Goal: Task Accomplishment & Management: Manage account settings

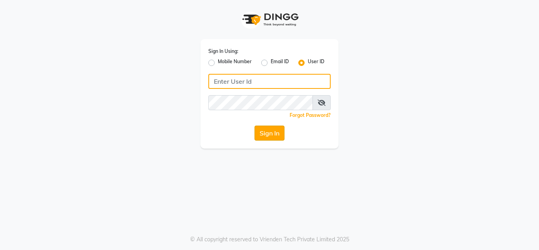
type input "nailsandbeyond"
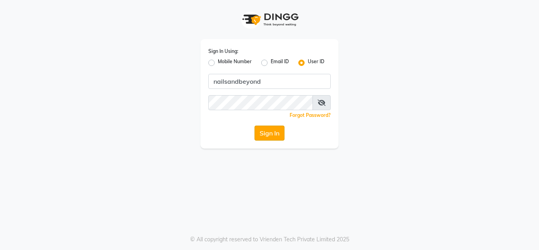
click at [272, 133] on button "Sign In" at bounding box center [270, 132] width 30 height 15
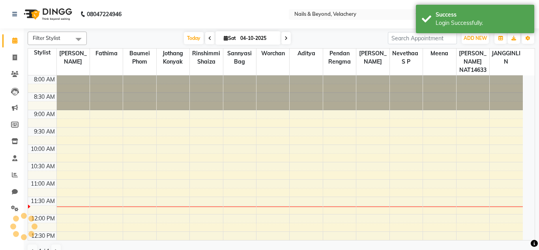
select select "en"
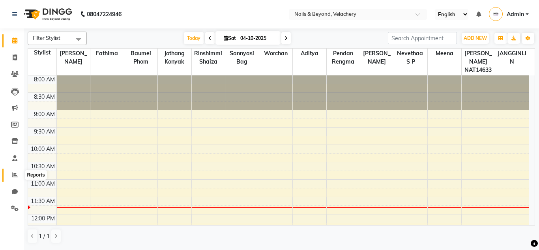
click at [16, 176] on icon at bounding box center [15, 175] width 6 height 6
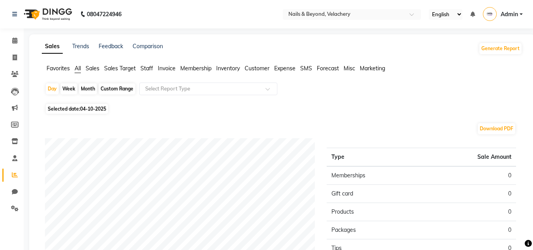
click at [121, 91] on div "Custom Range" at bounding box center [117, 88] width 37 height 11
select select "10"
select select "2025"
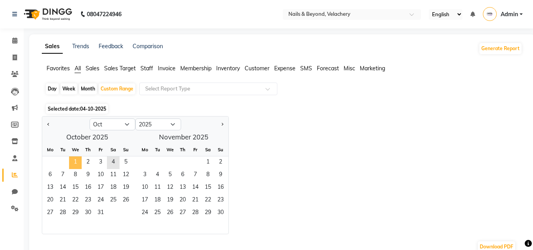
click at [79, 160] on span "1" at bounding box center [75, 162] width 13 height 13
click at [100, 161] on span "3" at bounding box center [100, 162] width 13 height 13
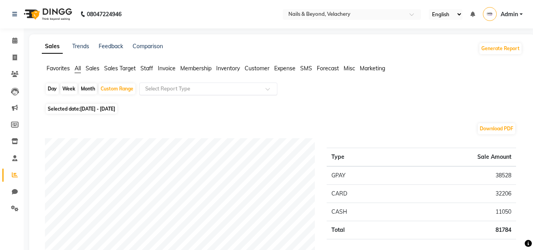
click at [187, 87] on input "text" at bounding box center [201, 89] width 114 height 8
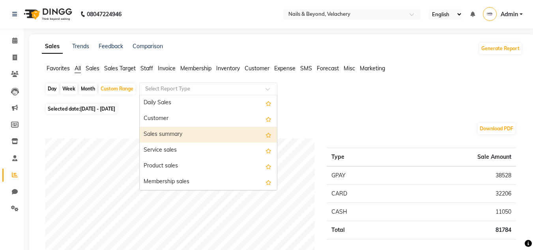
click at [191, 133] on div "Sales summary" at bounding box center [208, 135] width 137 height 16
select select "full_report"
select select "csv"
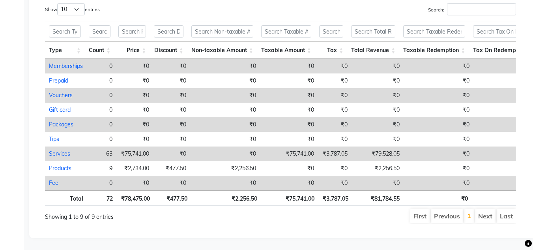
scroll to position [400, 0]
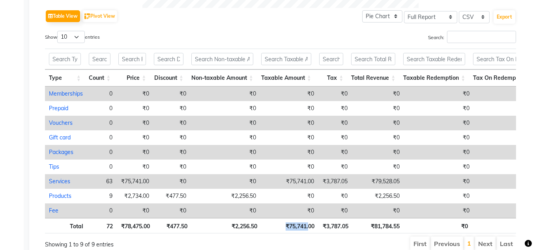
drag, startPoint x: 308, startPoint y: 235, endPoint x: 282, endPoint y: 233, distance: 25.8
click at [282, 233] on th "₹75,741.00" at bounding box center [290, 225] width 58 height 15
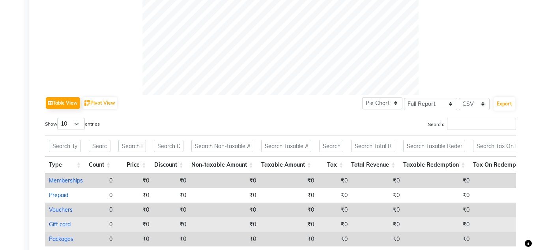
scroll to position [242, 0]
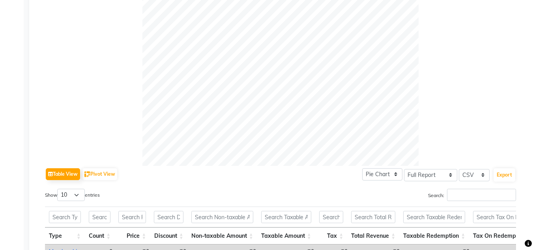
click at [427, 129] on div at bounding box center [280, 28] width 471 height 276
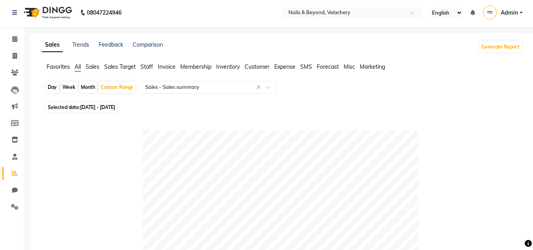
scroll to position [0, 0]
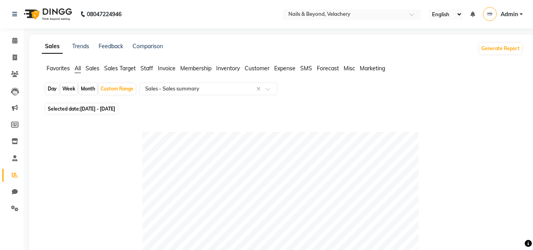
click at [491, 14] on img at bounding box center [490, 14] width 14 height 14
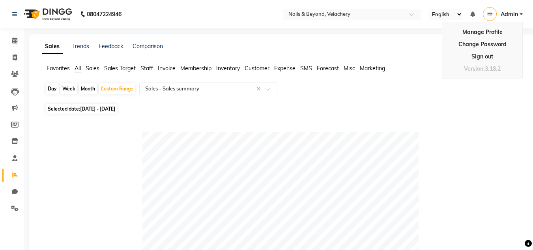
click at [491, 14] on img at bounding box center [490, 14] width 14 height 14
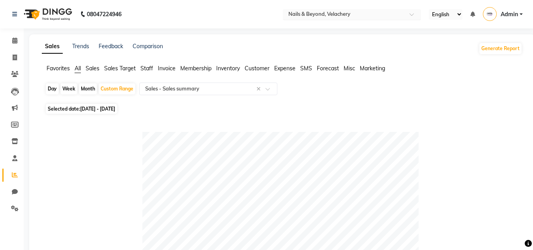
click at [333, 15] on input "text" at bounding box center [344, 15] width 114 height 8
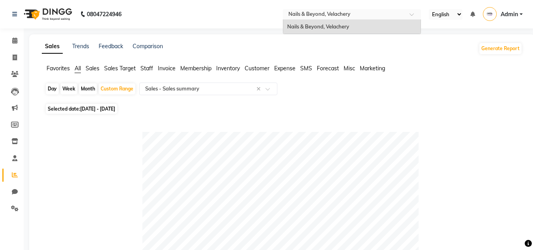
click at [413, 13] on span at bounding box center [415, 17] width 10 height 8
click at [13, 174] on icon at bounding box center [15, 175] width 6 height 6
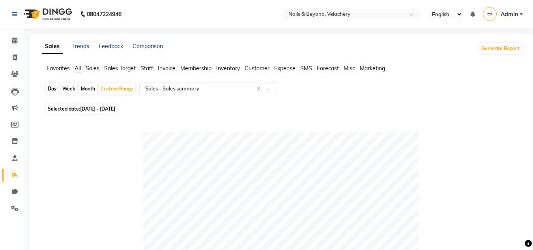
click at [13, 174] on icon at bounding box center [15, 175] width 6 height 6
click at [16, 173] on icon at bounding box center [15, 175] width 6 height 6
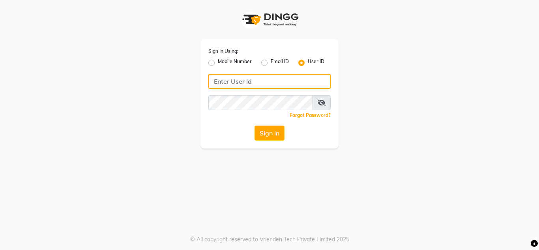
type input "nailsandbeyond"
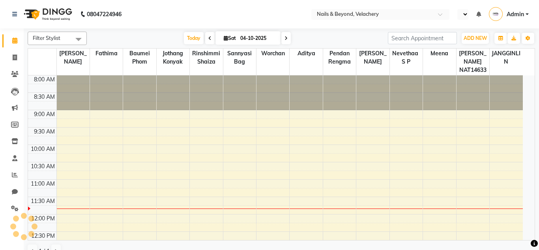
select select "en"
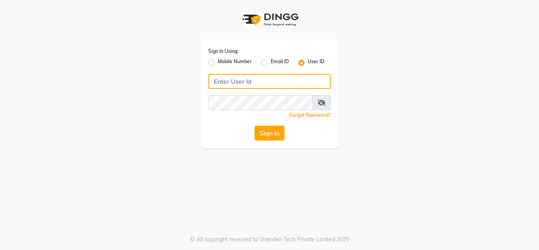
type input "nailsandbeyond"
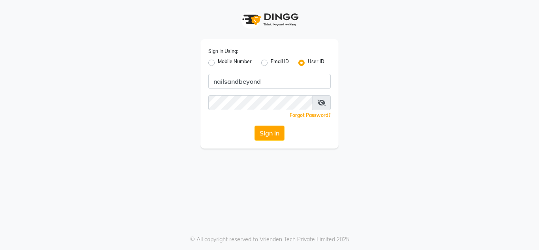
click at [271, 61] on label "Email ID" at bounding box center [280, 62] width 18 height 9
click at [271, 61] on input "Email ID" at bounding box center [273, 60] width 5 height 5
radio input "true"
radio input "false"
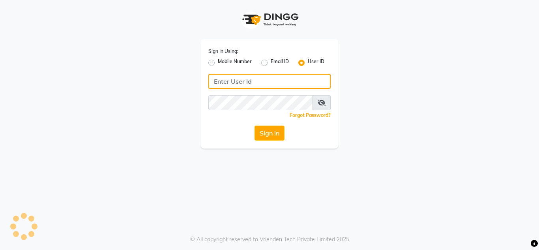
type input "nailsandbeyond"
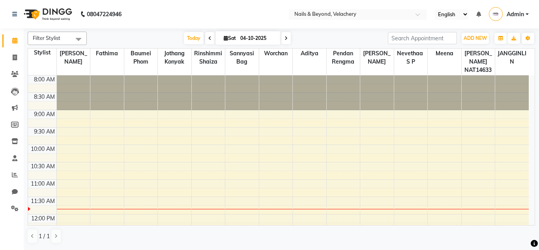
click at [510, 16] on span "Admin" at bounding box center [515, 14] width 17 height 8
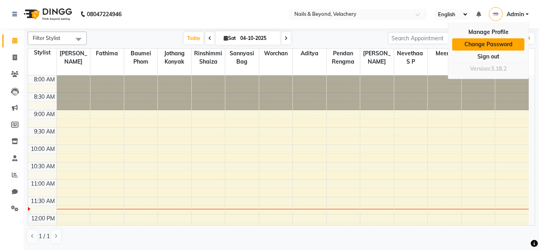
click at [487, 45] on link "Change Password" at bounding box center [488, 44] width 72 height 12
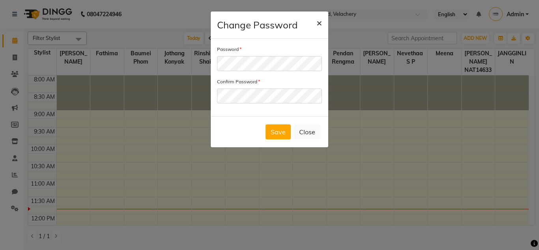
click at [322, 24] on button "×" at bounding box center [319, 22] width 18 height 22
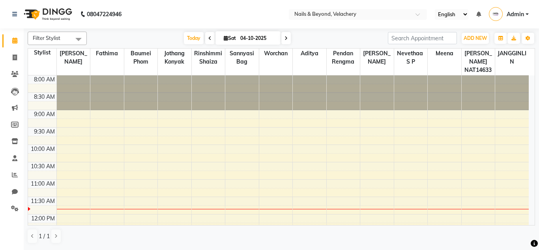
click at [509, 14] on span "Admin" at bounding box center [515, 14] width 17 height 8
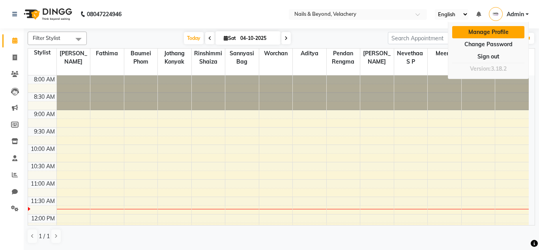
click at [480, 37] on link "Manage Profile" at bounding box center [488, 32] width 72 height 12
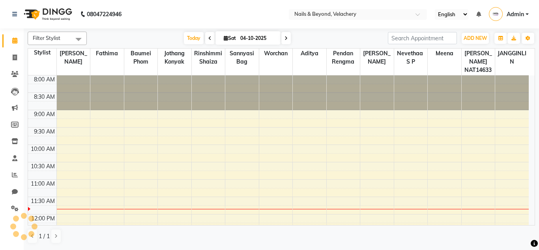
scroll to position [105, 0]
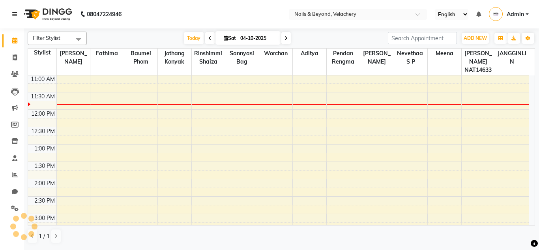
click at [16, 17] on link at bounding box center [16, 14] width 8 height 22
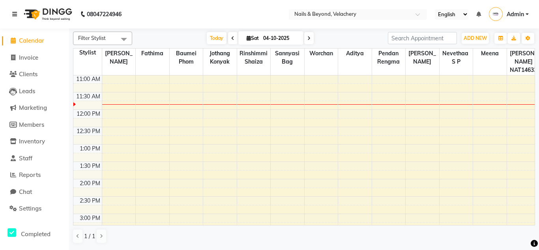
click at [16, 17] on link at bounding box center [16, 14] width 8 height 22
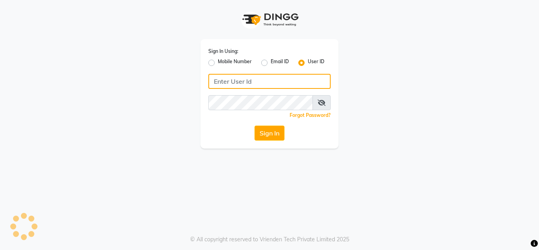
type input "nailsandbeyond"
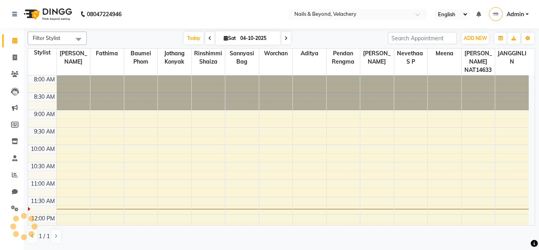
scroll to position [105, 0]
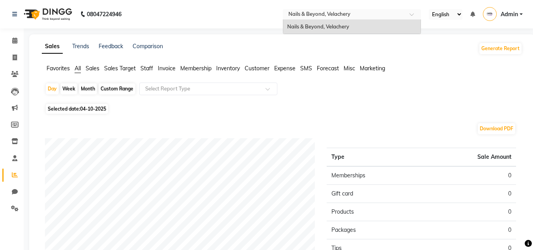
click at [330, 13] on input "text" at bounding box center [344, 15] width 114 height 8
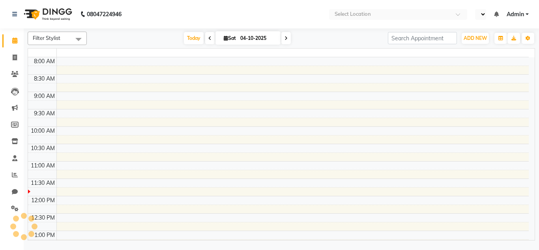
select select "en"
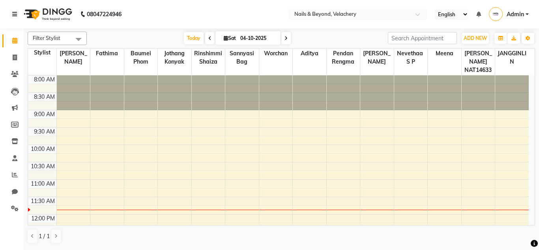
click at [15, 13] on icon at bounding box center [14, 14] width 5 height 6
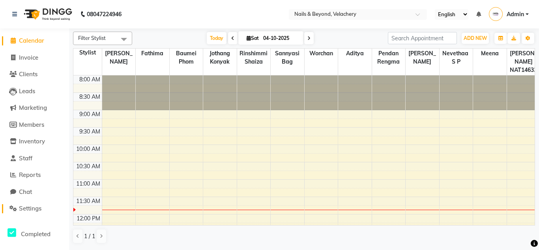
click at [32, 207] on span "Settings" at bounding box center [30, 207] width 22 height 7
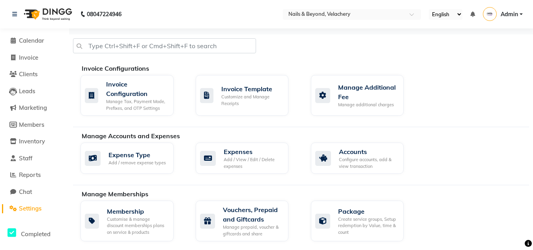
click at [32, 207] on span "Settings" at bounding box center [30, 207] width 22 height 7
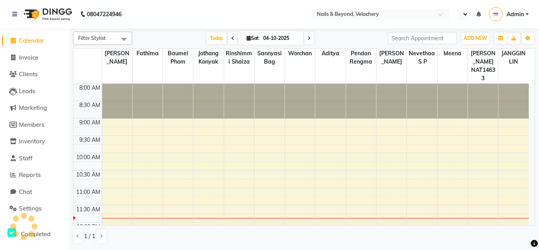
select select "en"
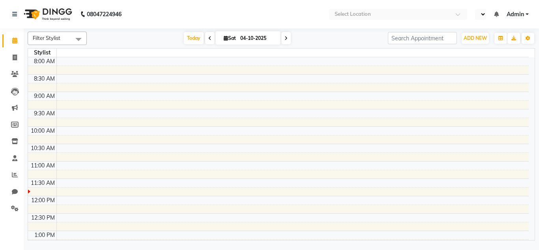
select select "en"
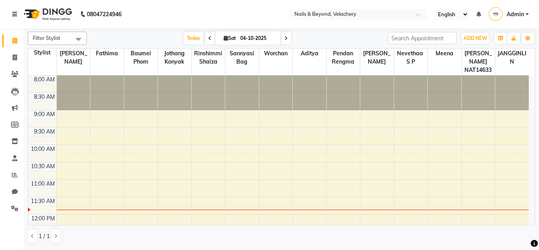
click at [14, 15] on icon at bounding box center [14, 14] width 5 height 6
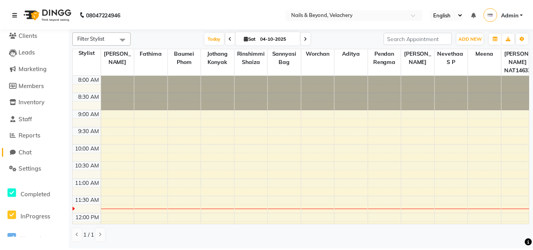
scroll to position [39, 0]
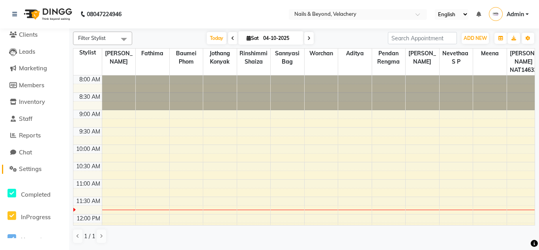
click at [30, 168] on span "Settings" at bounding box center [30, 168] width 22 height 7
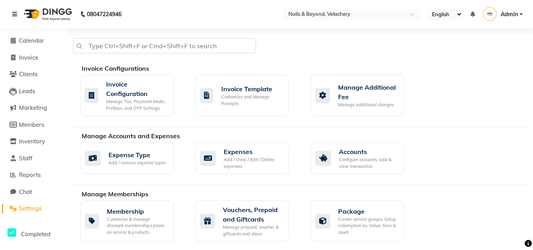
click at [17, 13] on icon at bounding box center [14, 14] width 5 height 6
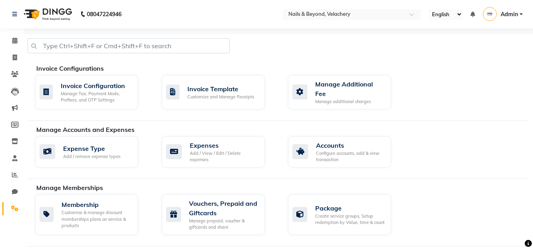
click at [494, 14] on img at bounding box center [490, 14] width 14 height 14
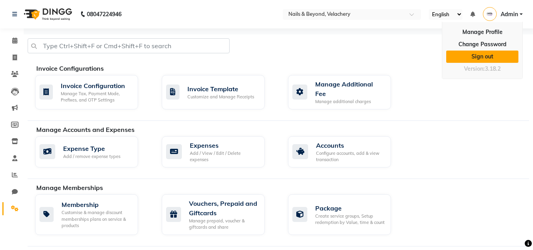
click at [492, 56] on link "Sign out" at bounding box center [482, 57] width 72 height 12
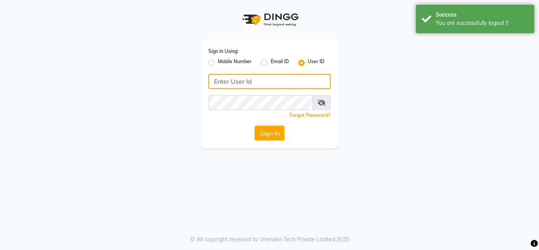
type input "nailsandbeyond"
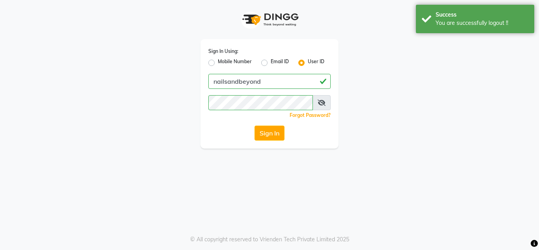
click at [271, 62] on label "Email ID" at bounding box center [280, 62] width 18 height 9
click at [271, 62] on input "Email ID" at bounding box center [273, 60] width 5 height 5
radio input "true"
radio input "false"
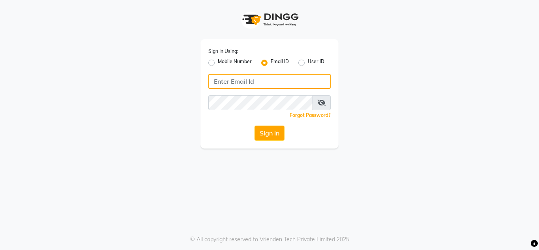
click at [298, 81] on input "Username" at bounding box center [269, 81] width 122 height 15
paste input "[EMAIL_ADDRESS][DOMAIN_NAME]"
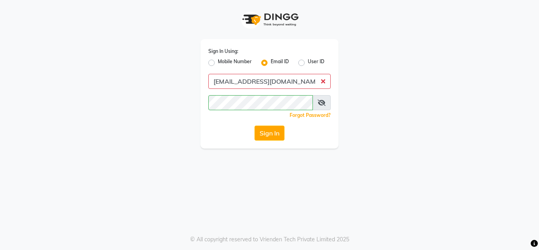
click at [451, 104] on div "Sign In Using: Mobile Number Email ID User ID [EMAIL_ADDRESS][DOMAIN_NAME] Reme…" at bounding box center [270, 74] width 450 height 148
click at [280, 131] on button "Sign In" at bounding box center [270, 132] width 30 height 15
click at [283, 133] on button "Sign In" at bounding box center [270, 132] width 30 height 15
click at [264, 131] on button "Sign In" at bounding box center [270, 132] width 30 height 15
click at [322, 82] on input "[EMAIL_ADDRESS][DOMAIN_NAME]" at bounding box center [269, 81] width 122 height 15
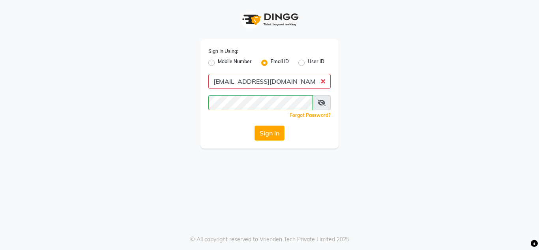
click at [319, 107] on span at bounding box center [322, 102] width 18 height 15
click at [324, 101] on icon at bounding box center [322, 102] width 8 height 6
drag, startPoint x: 283, startPoint y: 83, endPoint x: 182, endPoint y: 79, distance: 101.5
click at [182, 79] on div "Sign In Using: Mobile Number Email ID User ID [EMAIL_ADDRESS][DOMAIN_NAME] Reme…" at bounding box center [270, 74] width 450 height 148
paste input "Username"
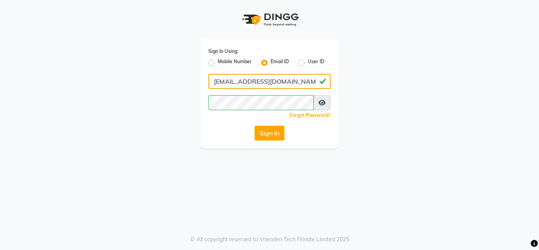
type input "[EMAIL_ADDRESS][DOMAIN_NAME]"
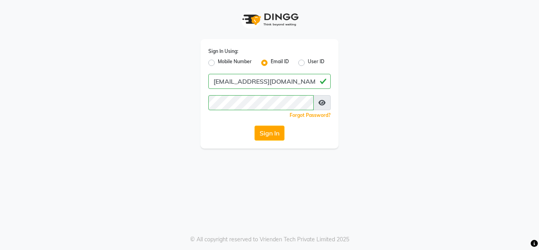
drag, startPoint x: 423, startPoint y: 91, endPoint x: 399, endPoint y: 97, distance: 24.8
click at [423, 91] on div "Sign In Using: Mobile Number Email ID User ID [EMAIL_ADDRESS][DOMAIN_NAME] Reme…" at bounding box center [270, 74] width 450 height 148
click at [278, 132] on button "Sign In" at bounding box center [270, 132] width 30 height 15
